Goal: Transaction & Acquisition: Book appointment/travel/reservation

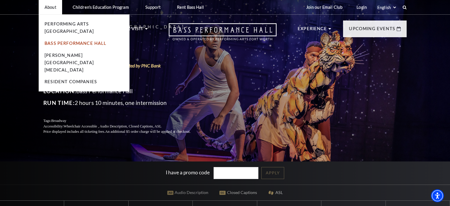
click at [56, 41] on link "Bass Performance Hall" at bounding box center [75, 43] width 62 height 5
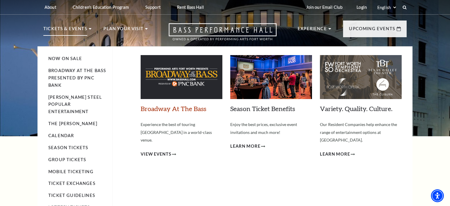
click at [174, 110] on link "Broadway At The Bass" at bounding box center [174, 109] width 66 height 8
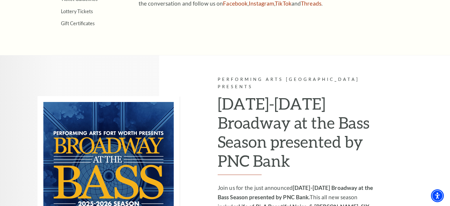
scroll to position [402, 0]
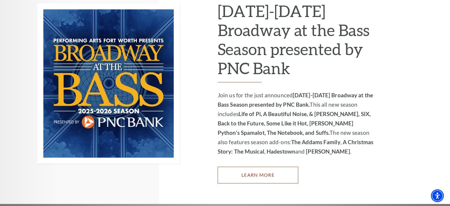
click at [267, 167] on link "Learn More" at bounding box center [258, 175] width 81 height 16
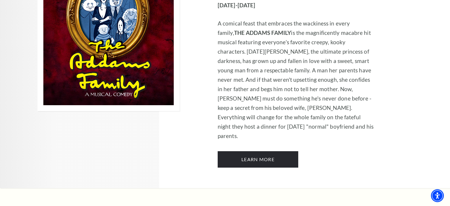
scroll to position [1206, 0]
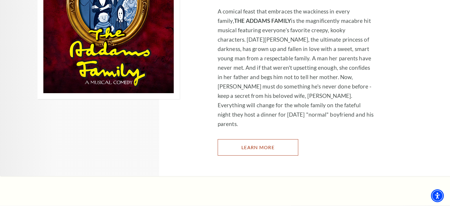
click at [254, 139] on link "Learn More" at bounding box center [258, 147] width 81 height 16
